Goal: Task Accomplishment & Management: Manage account settings

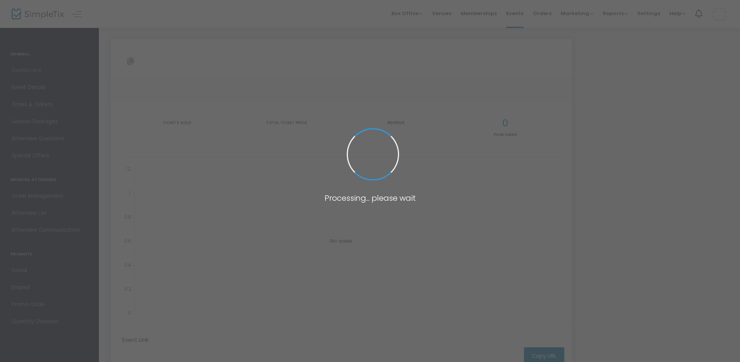
type input "[URL][DOMAIN_NAME]"
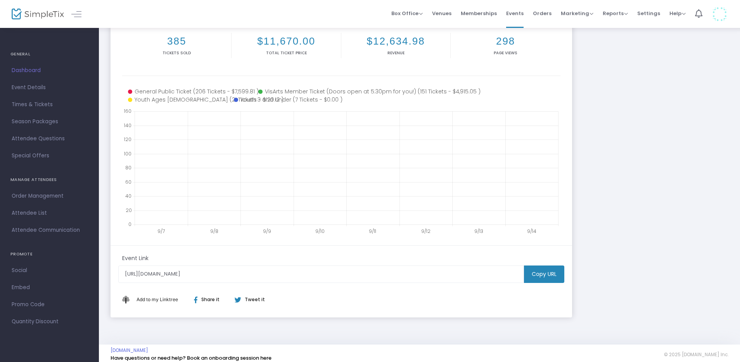
scroll to position [113, 0]
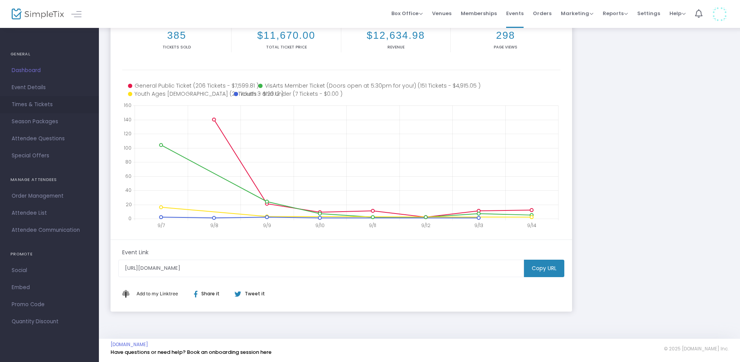
click at [42, 104] on span "Times & Tickets" at bounding box center [50, 105] width 76 height 10
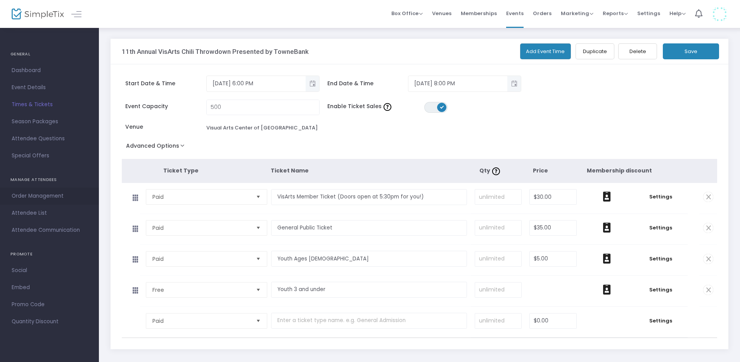
click at [35, 196] on span "Order Management" at bounding box center [50, 196] width 76 height 10
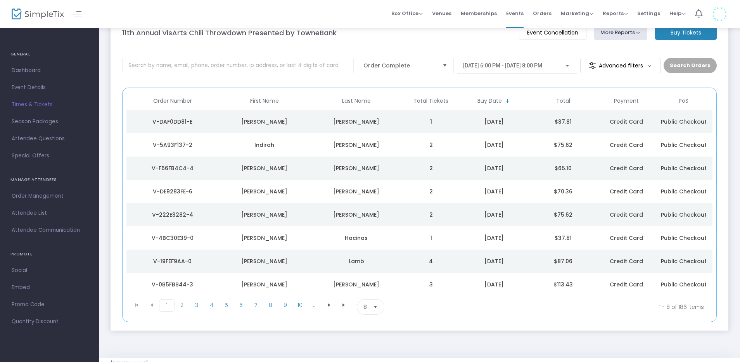
scroll to position [26, 0]
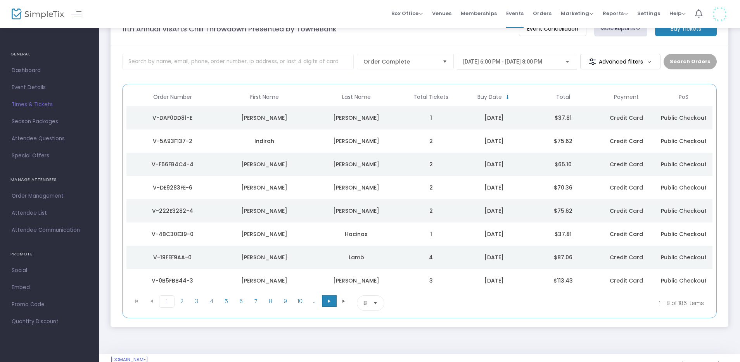
click at [331, 303] on span "Go to the next page" at bounding box center [329, 301] width 6 height 6
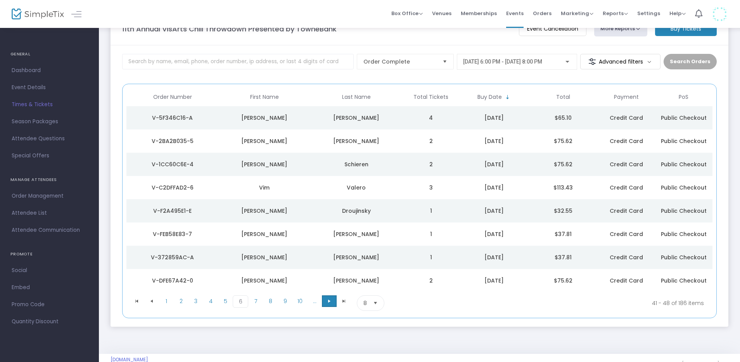
click at [331, 303] on span "Go to the next page" at bounding box center [329, 301] width 6 height 6
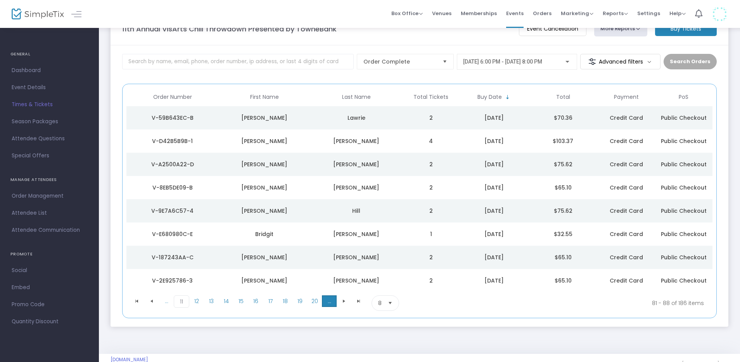
click at [332, 303] on span "..." at bounding box center [329, 302] width 15 height 12
click at [245, 300] on span at bounding box center [241, 302] width 15 height 12
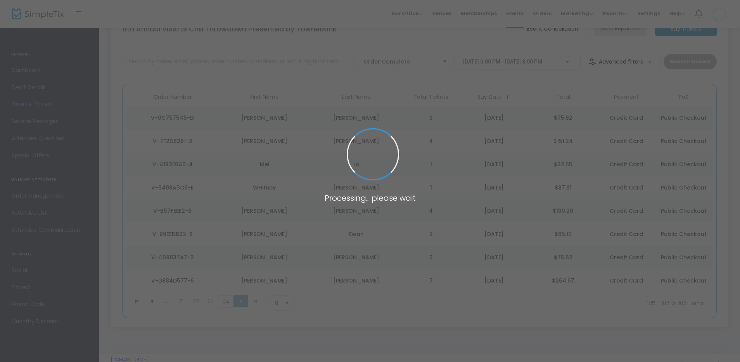
scroll to position [0, 0]
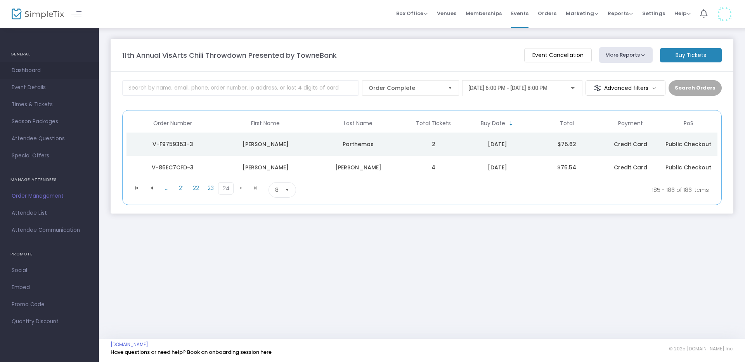
click at [28, 66] on span "Dashboard" at bounding box center [50, 71] width 76 height 10
